Goal: Transaction & Acquisition: Purchase product/service

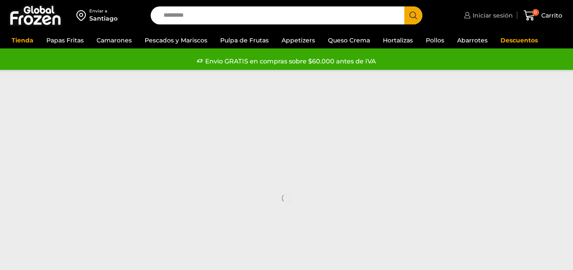
click at [479, 15] on span "Iniciar sesión" at bounding box center [492, 15] width 43 height 9
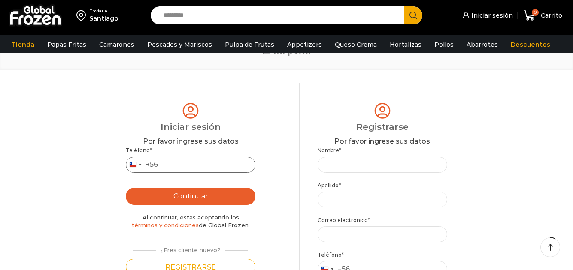
click at [209, 169] on input "Teléfono *" at bounding box center [191, 165] width 130 height 16
type input "*********"
click at [187, 197] on button "Continuar" at bounding box center [191, 196] width 130 height 17
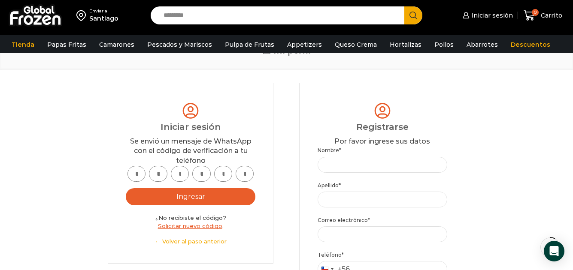
click at [133, 176] on input "text" at bounding box center [137, 174] width 18 height 16
type input "*"
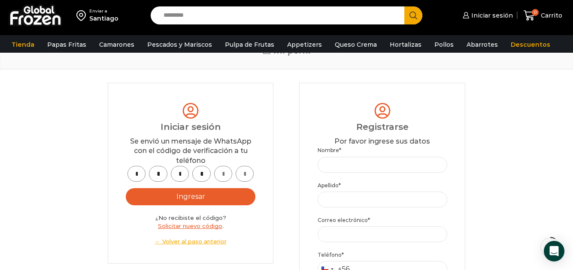
type input "*"
click at [182, 198] on button "Ingresar" at bounding box center [191, 196] width 130 height 17
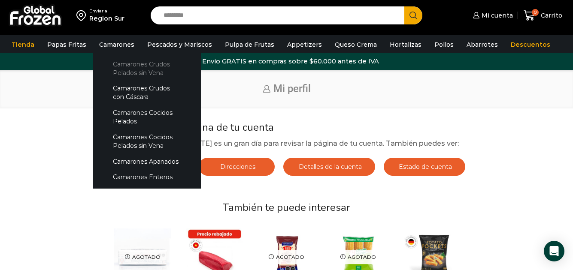
click at [118, 64] on link "Camarones Crudos Pelados sin Vena" at bounding box center [146, 68] width 91 height 24
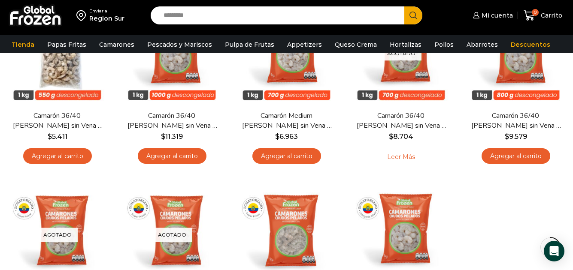
scroll to position [86, 0]
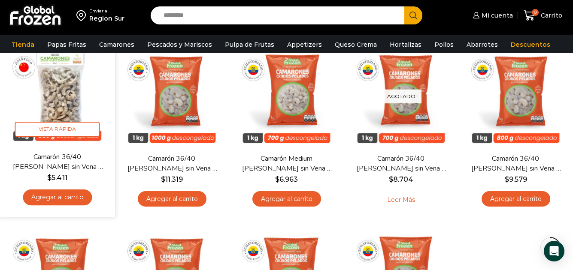
click at [57, 101] on img at bounding box center [57, 94] width 103 height 103
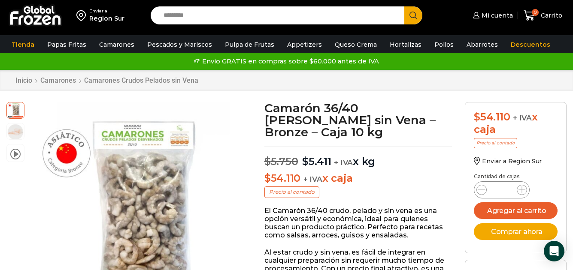
click at [505, 191] on input "*" at bounding box center [502, 190] width 16 height 12
type input "**"
click at [502, 209] on button "Agregar al carrito" at bounding box center [516, 211] width 84 height 17
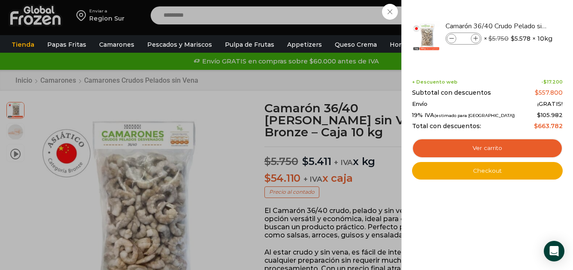
click at [522, 11] on div "10 Carrito 10 10 Shopping Cart" at bounding box center [543, 16] width 43 height 20
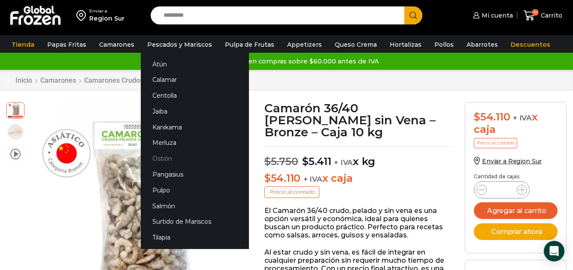
click at [160, 158] on link "Ostión" at bounding box center [195, 159] width 108 height 16
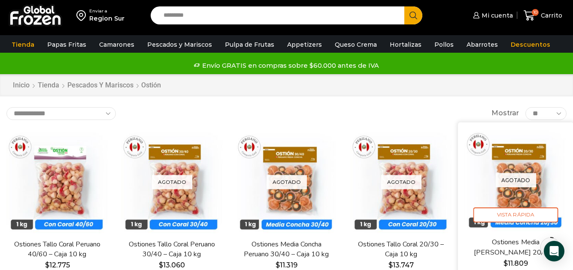
scroll to position [43, 0]
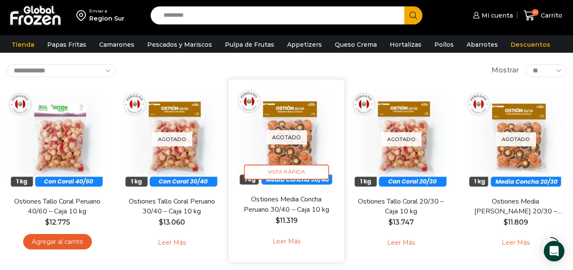
click at [287, 139] on p "Agotado" at bounding box center [286, 137] width 41 height 14
click at [287, 151] on img at bounding box center [286, 137] width 103 height 103
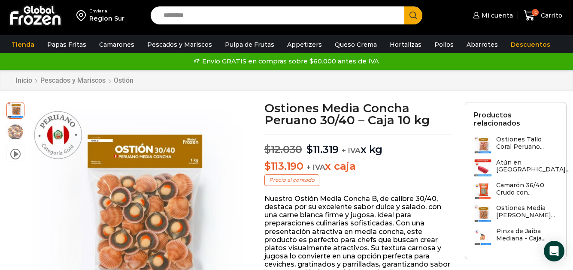
click at [533, 205] on h3 "Ostiones Media Concha Peruano..." at bounding box center [526, 212] width 61 height 15
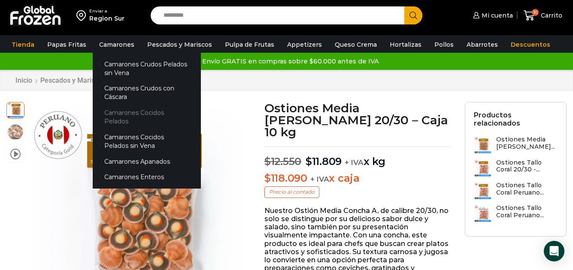
click at [114, 111] on link "Camarones Cocidos Pelados" at bounding box center [147, 117] width 108 height 24
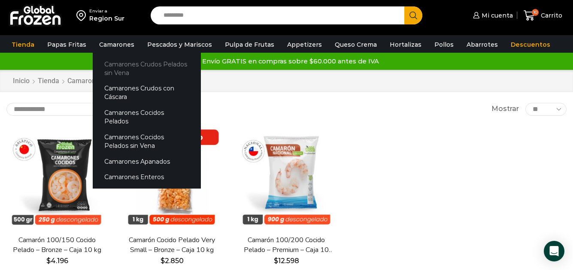
click at [118, 65] on link "Camarones Crudos Pelados sin Vena" at bounding box center [147, 68] width 108 height 24
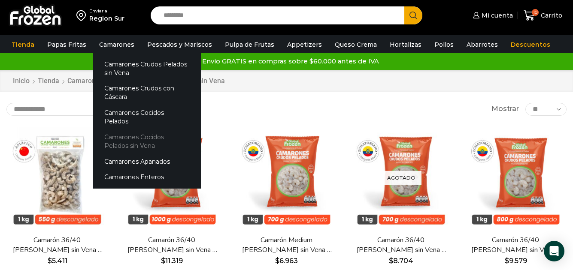
click at [115, 129] on link "Camarones Cocidos Pelados sin Vena" at bounding box center [147, 141] width 108 height 24
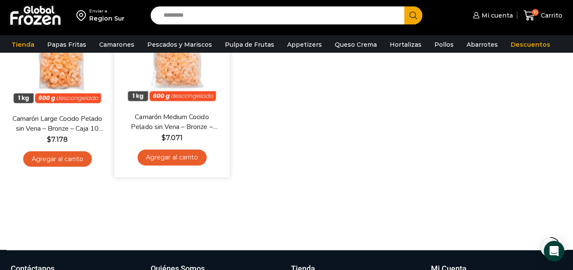
scroll to position [43, 0]
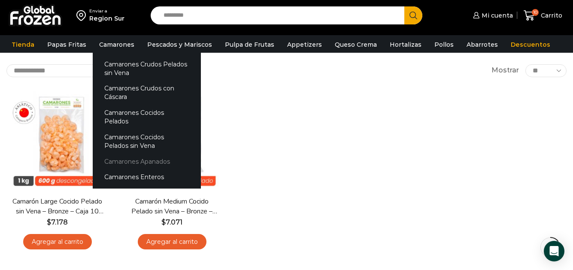
click at [111, 154] on link "Camarones Apanados" at bounding box center [147, 162] width 108 height 16
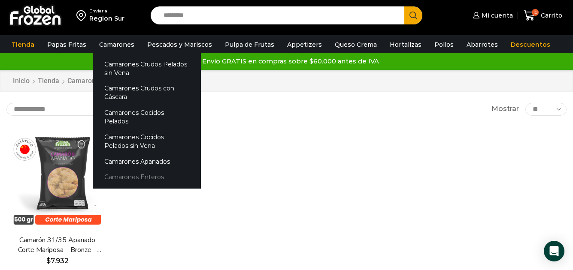
click at [116, 170] on link "Camarones Enteros" at bounding box center [147, 178] width 108 height 16
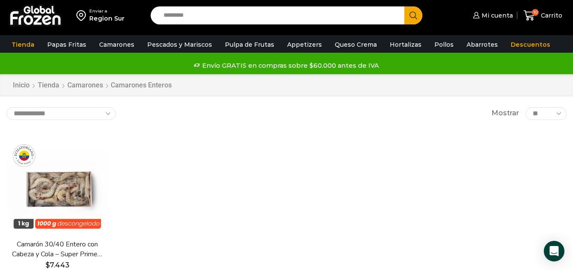
scroll to position [43, 0]
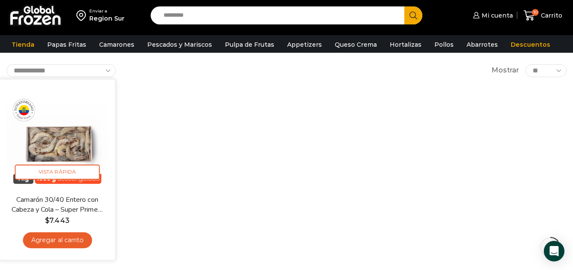
click at [65, 144] on img at bounding box center [57, 137] width 103 height 103
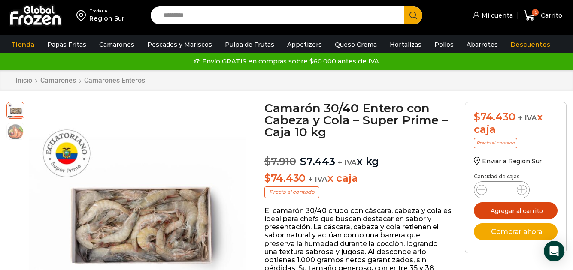
click at [501, 210] on button "Agregar al carrito" at bounding box center [516, 211] width 84 height 17
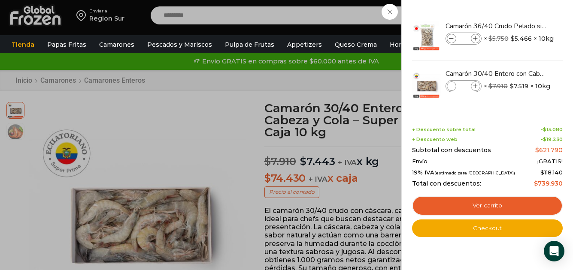
click at [522, 11] on div "11 Carrito 11 11 Shopping Cart" at bounding box center [543, 16] width 43 height 20
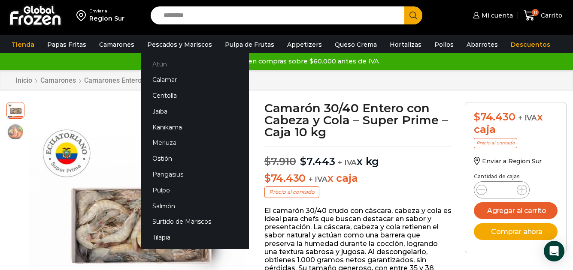
click at [156, 63] on link "Atún" at bounding box center [195, 64] width 108 height 16
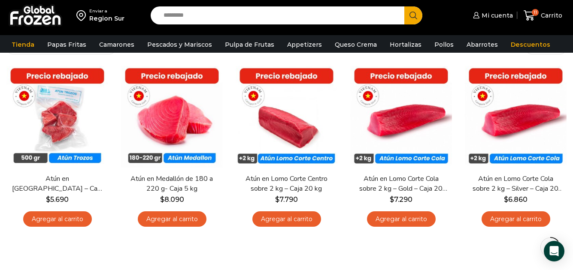
scroll to position [43, 0]
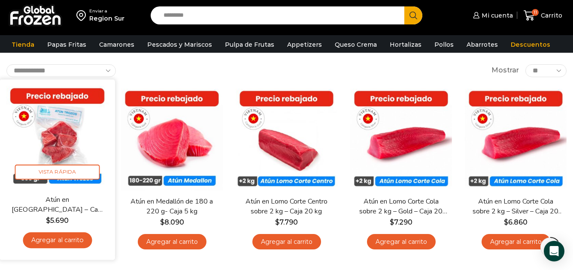
click at [66, 137] on img at bounding box center [57, 137] width 103 height 103
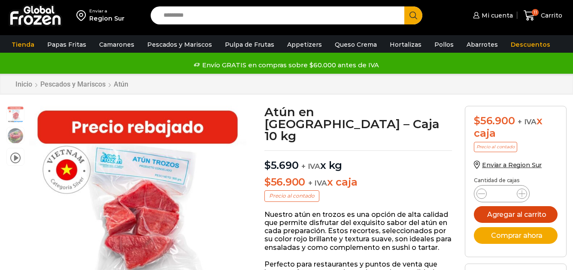
type input "*"
click at [500, 216] on button "Agregar al carrito" at bounding box center [516, 214] width 84 height 17
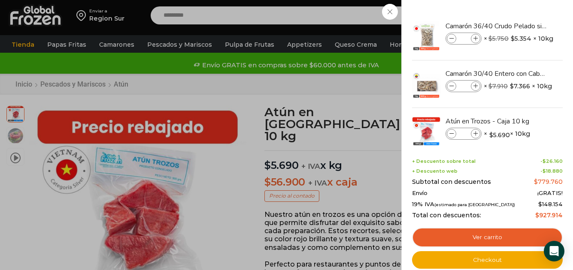
click at [522, 10] on div "14 Carrito 14 14 Shopping Cart" at bounding box center [543, 16] width 43 height 20
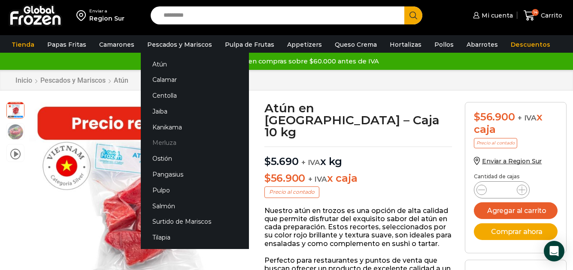
click at [161, 142] on link "Merluza" at bounding box center [195, 143] width 108 height 16
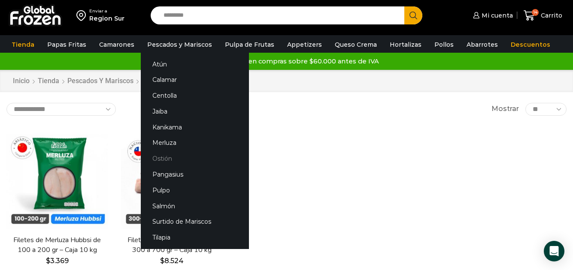
click at [158, 159] on link "Ostión" at bounding box center [195, 159] width 108 height 16
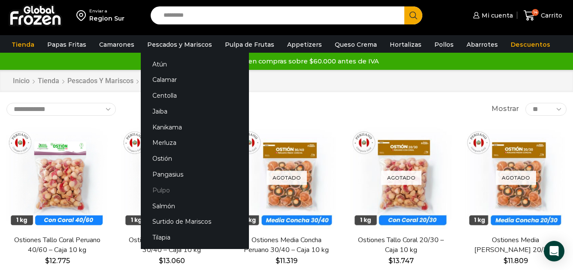
click at [158, 190] on link "Pulpo" at bounding box center [195, 190] width 108 height 16
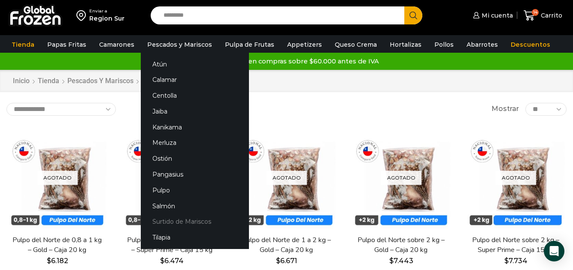
click at [175, 222] on link "Surtido de Mariscos" at bounding box center [195, 222] width 108 height 16
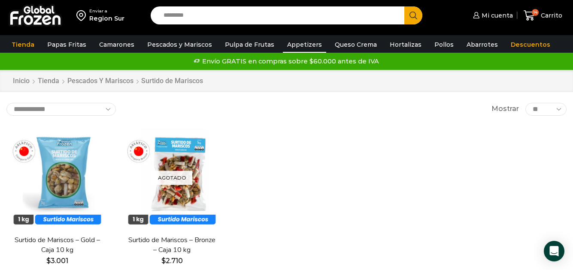
click at [291, 43] on link "Appetizers" at bounding box center [304, 44] width 43 height 16
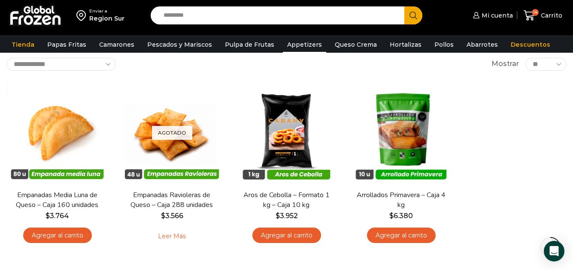
scroll to position [43, 0]
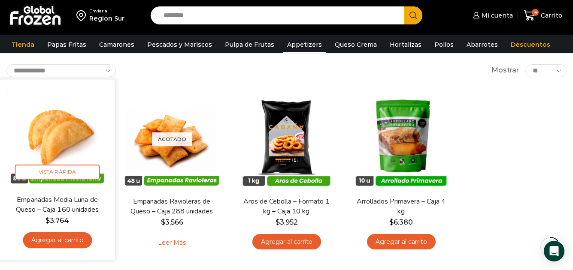
click at [63, 141] on img at bounding box center [57, 137] width 103 height 103
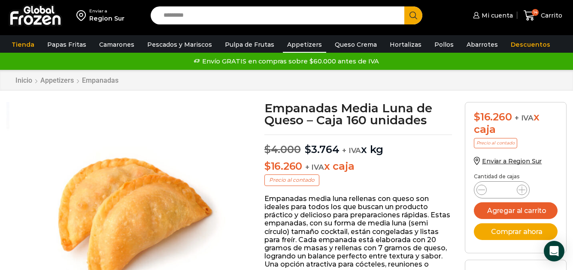
click at [294, 44] on link "Appetizers" at bounding box center [304, 44] width 43 height 16
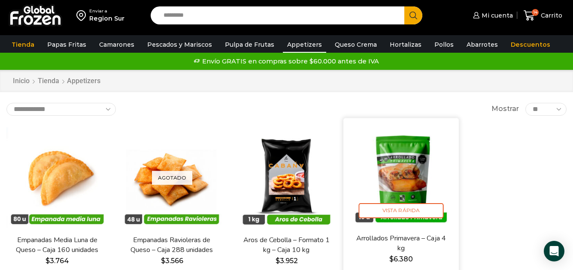
click at [403, 172] on img at bounding box center [401, 175] width 103 height 103
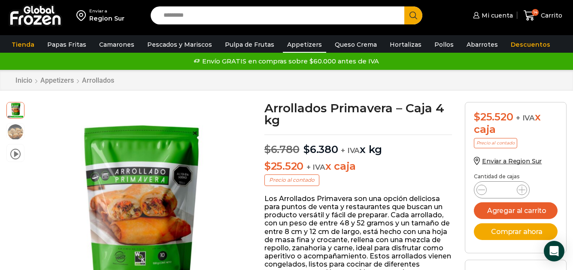
click at [288, 43] on link "Appetizers" at bounding box center [304, 44] width 43 height 16
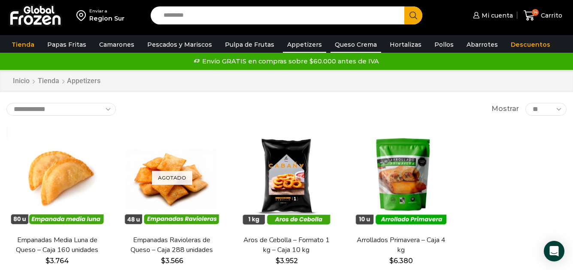
click at [346, 45] on link "Queso Crema" at bounding box center [356, 44] width 51 height 16
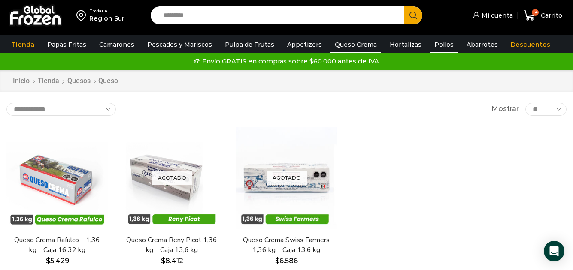
click at [432, 43] on link "Pollos" at bounding box center [444, 44] width 28 height 16
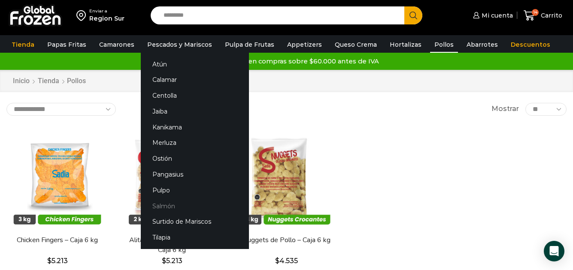
click at [164, 205] on link "Salmón" at bounding box center [195, 206] width 108 height 16
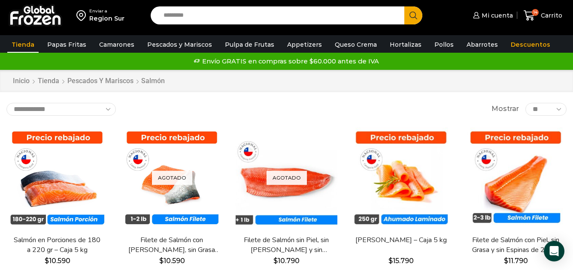
click at [25, 45] on link "Tienda" at bounding box center [22, 44] width 31 height 16
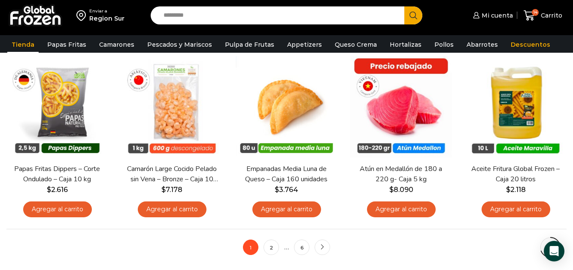
scroll to position [601, 0]
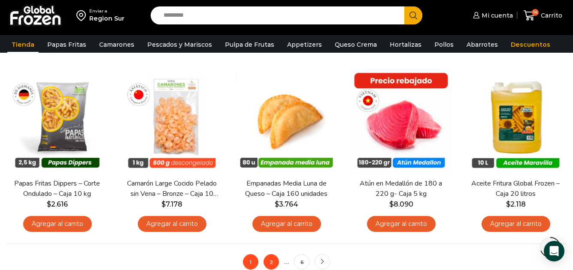
click at [272, 262] on link "2" at bounding box center [271, 262] width 15 height 15
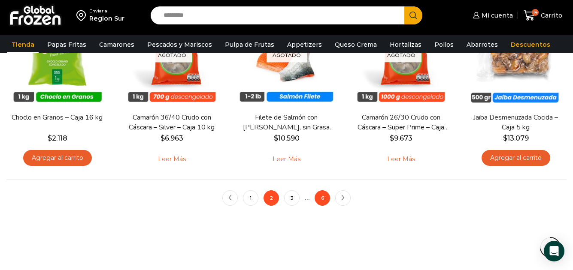
scroll to position [687, 0]
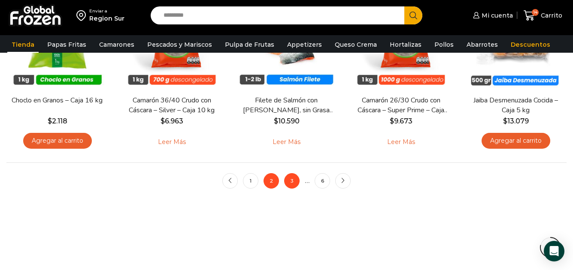
click at [290, 181] on link "3" at bounding box center [291, 180] width 15 height 15
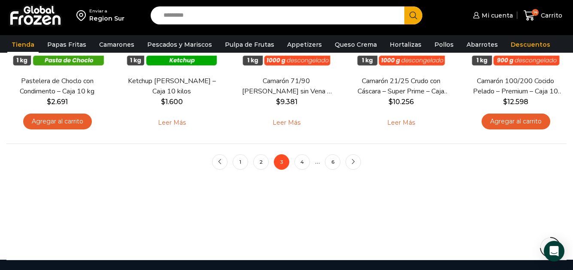
scroll to position [730, 0]
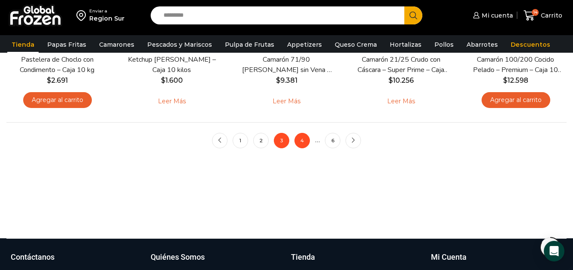
click at [303, 140] on link "4" at bounding box center [302, 140] width 15 height 15
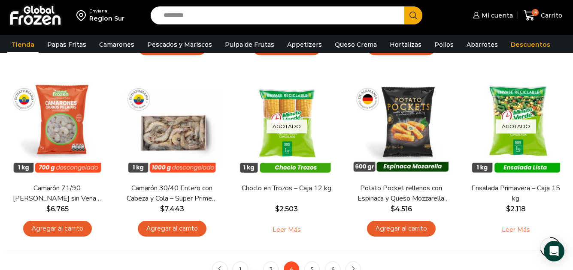
scroll to position [644, 0]
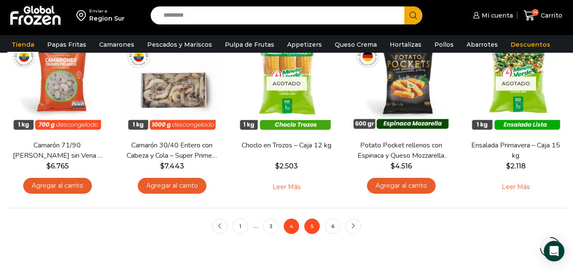
click at [311, 228] on link "5" at bounding box center [311, 226] width 15 height 15
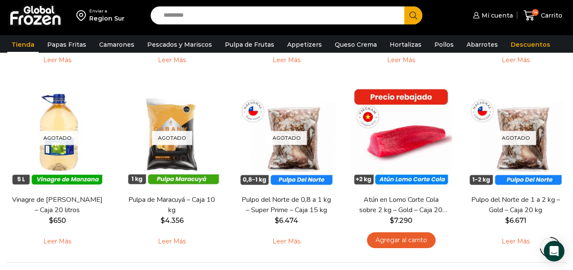
scroll to position [644, 0]
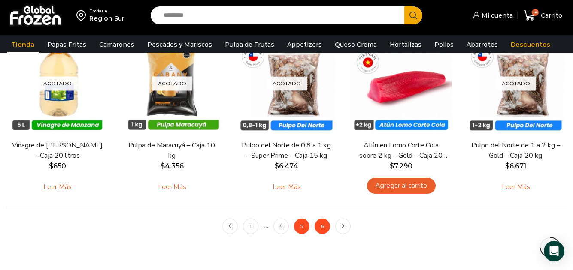
click at [326, 229] on link "6" at bounding box center [322, 226] width 15 height 15
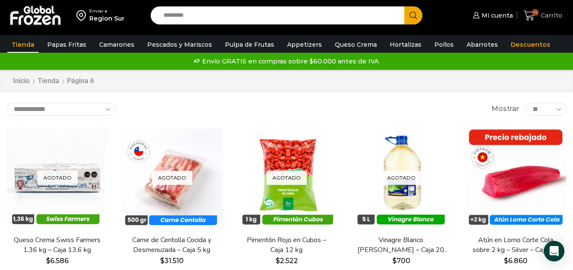
click at [547, 14] on span "Carrito" at bounding box center [551, 15] width 24 height 9
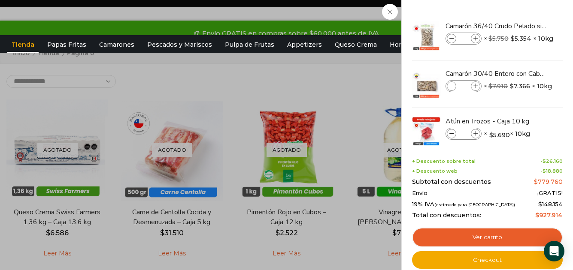
scroll to position [43, 0]
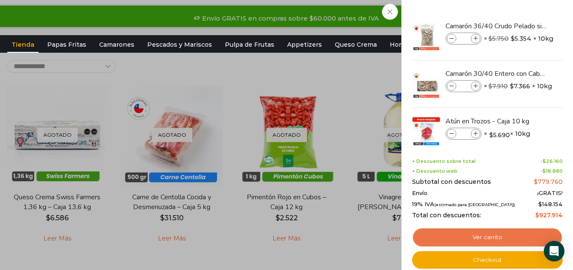
click at [483, 240] on link "Ver carrito" at bounding box center [487, 238] width 151 height 20
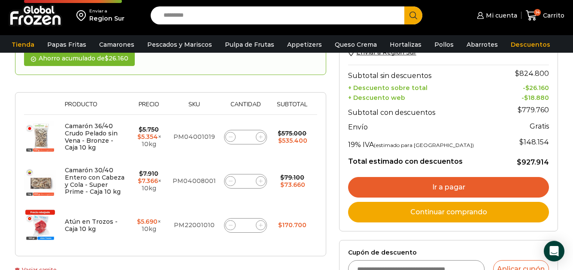
scroll to position [129, 0]
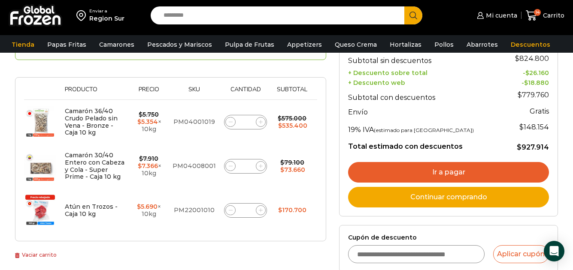
click at [249, 210] on input "*" at bounding box center [246, 211] width 12 height 12
type input "*"
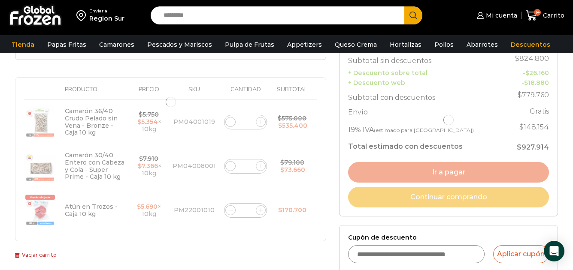
click at [293, 227] on div at bounding box center [170, 102] width 311 height 279
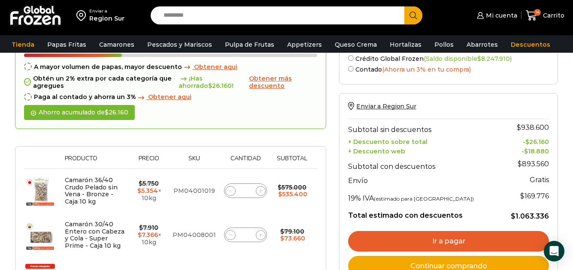
scroll to position [134, 0]
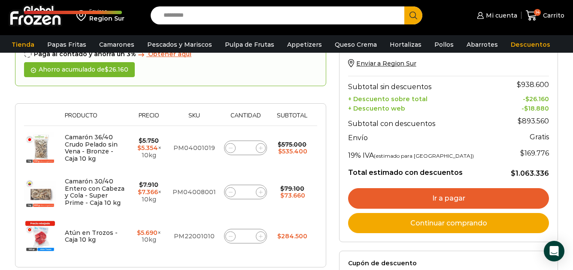
click at [230, 194] on icon at bounding box center [231, 193] width 4 height 4
type input "*"
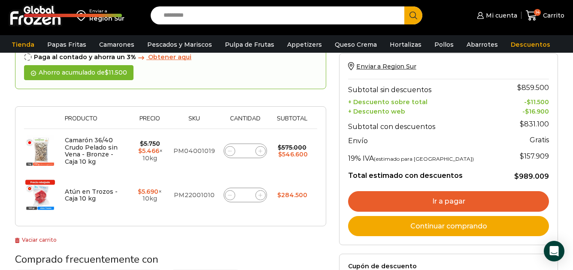
scroll to position [215, 0]
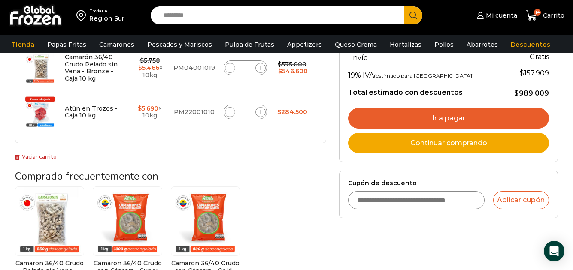
click at [404, 202] on input "Cupón de descuento" at bounding box center [416, 200] width 136 height 18
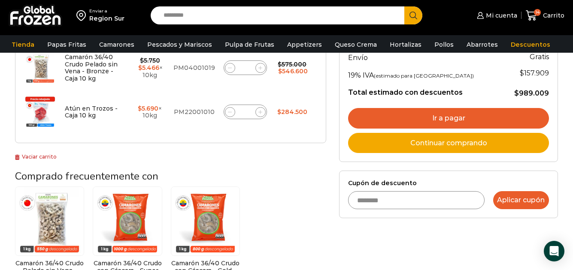
type input "********"
click at [520, 206] on button "Aplicar cupón" at bounding box center [521, 200] width 56 height 18
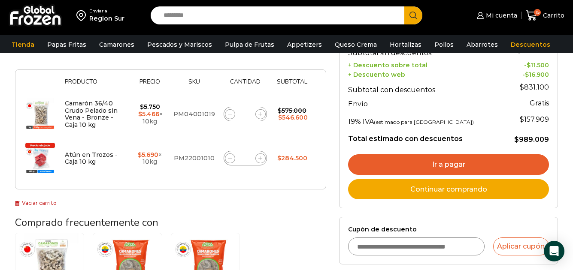
scroll to position [172, 0]
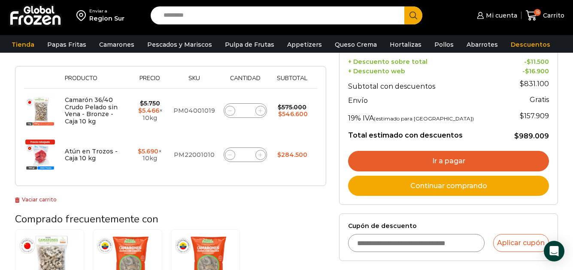
click at [460, 161] on link "Ir a pagar" at bounding box center [448, 161] width 201 height 21
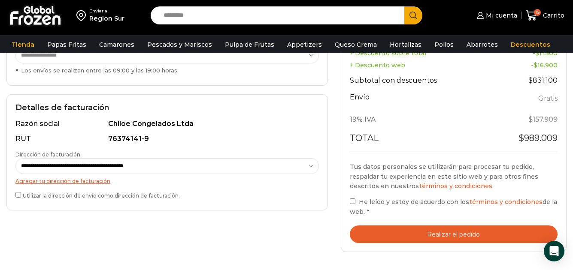
scroll to position [223, 0]
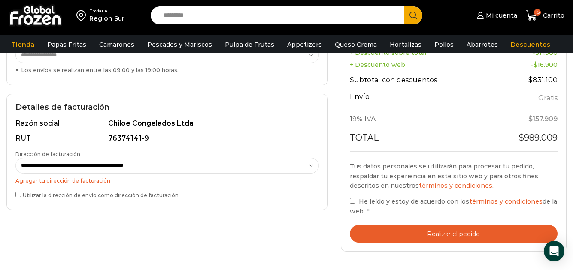
click at [457, 234] on button "Realizar el pedido" at bounding box center [454, 234] width 208 height 18
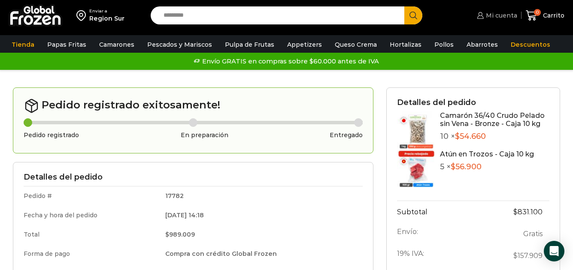
click at [499, 15] on span "Mi cuenta" at bounding box center [500, 15] width 33 height 9
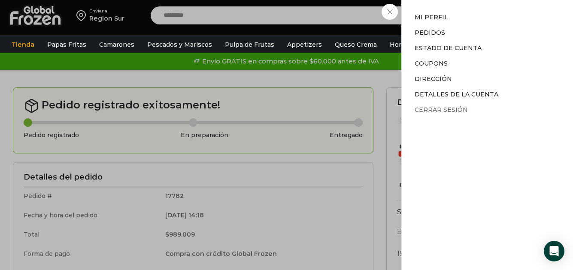
click at [427, 111] on link "Cerrar sesión" at bounding box center [441, 110] width 53 height 8
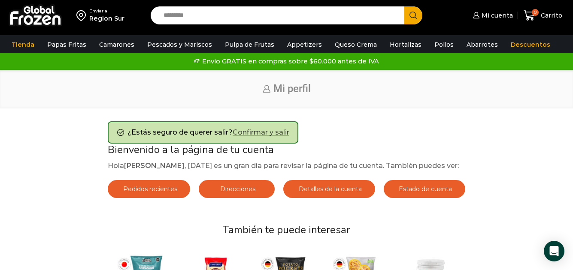
click at [259, 135] on link "Confirmar y salir" at bounding box center [261, 132] width 57 height 8
